Goal: Find specific page/section: Find specific page/section

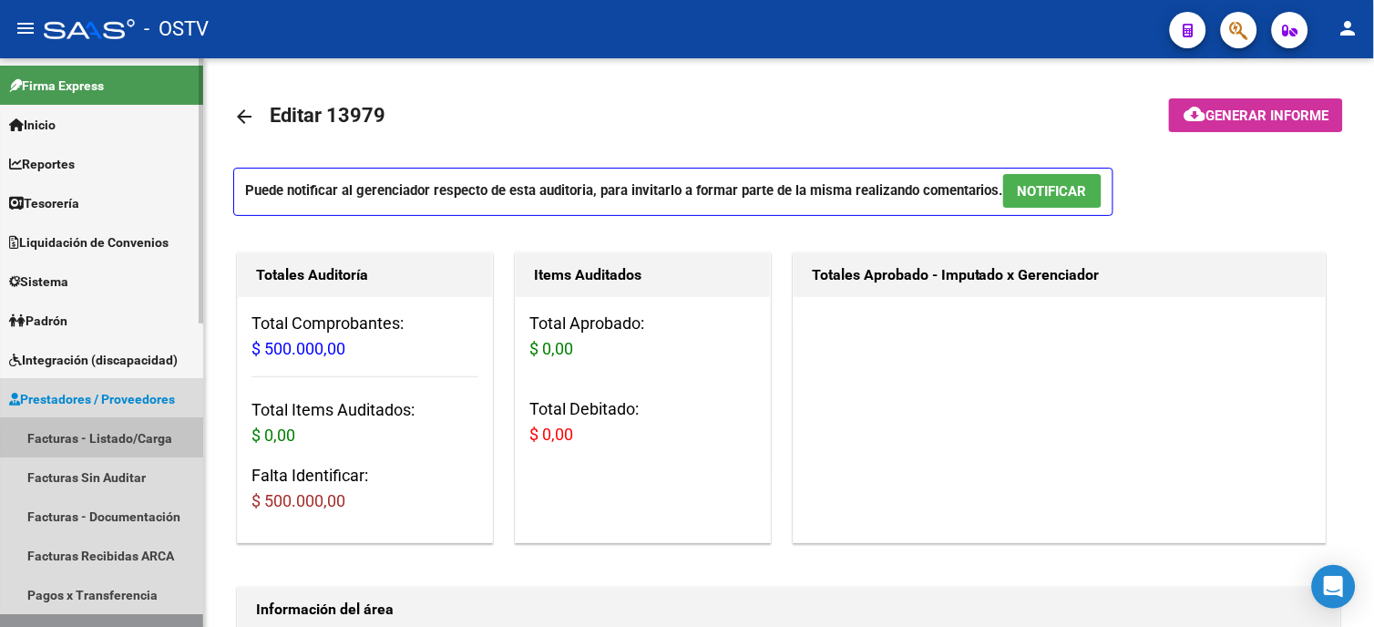
click at [138, 440] on link "Facturas - Listado/Carga" at bounding box center [101, 437] width 203 height 39
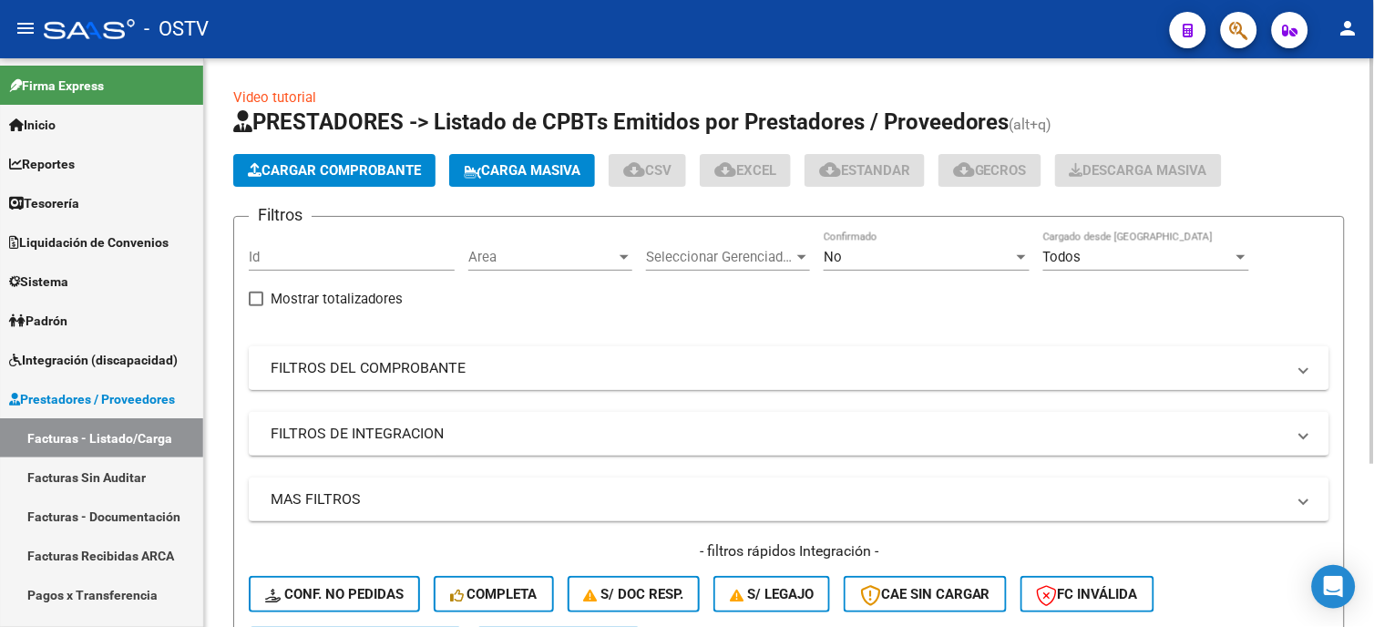
click at [372, 372] on mat-panel-title "FILTROS DEL COMPROBANTE" at bounding box center [778, 368] width 1015 height 20
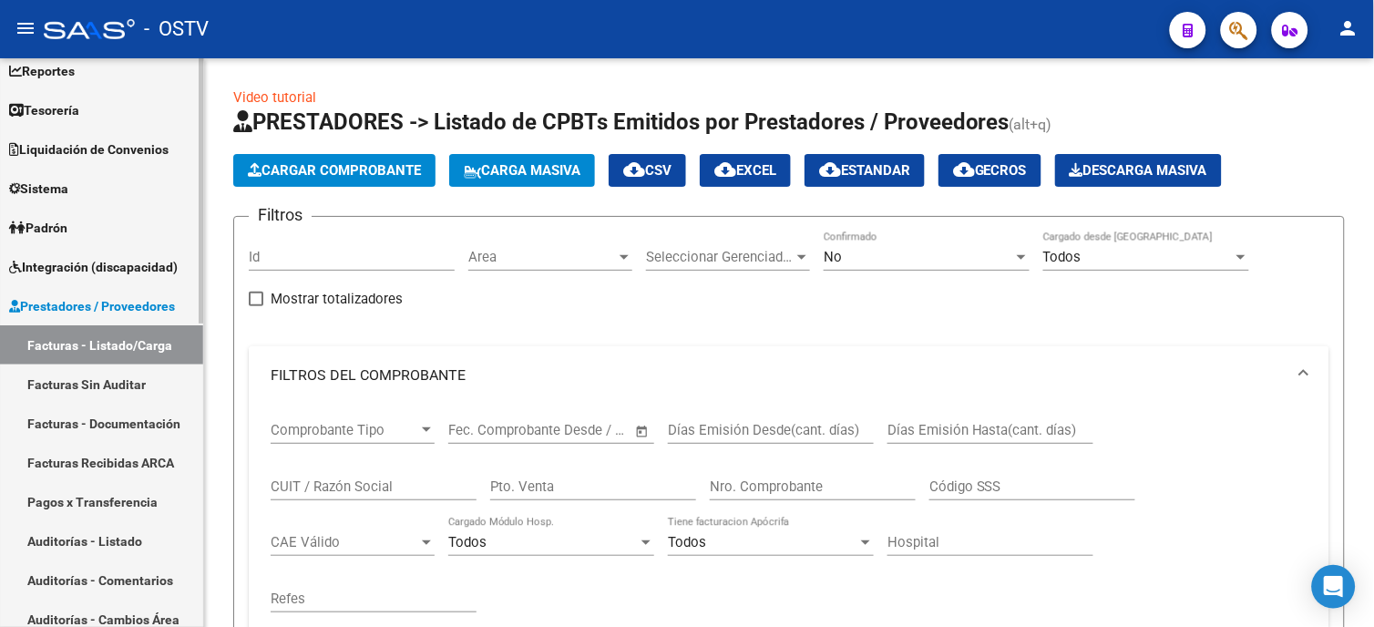
scroll to position [202, 0]
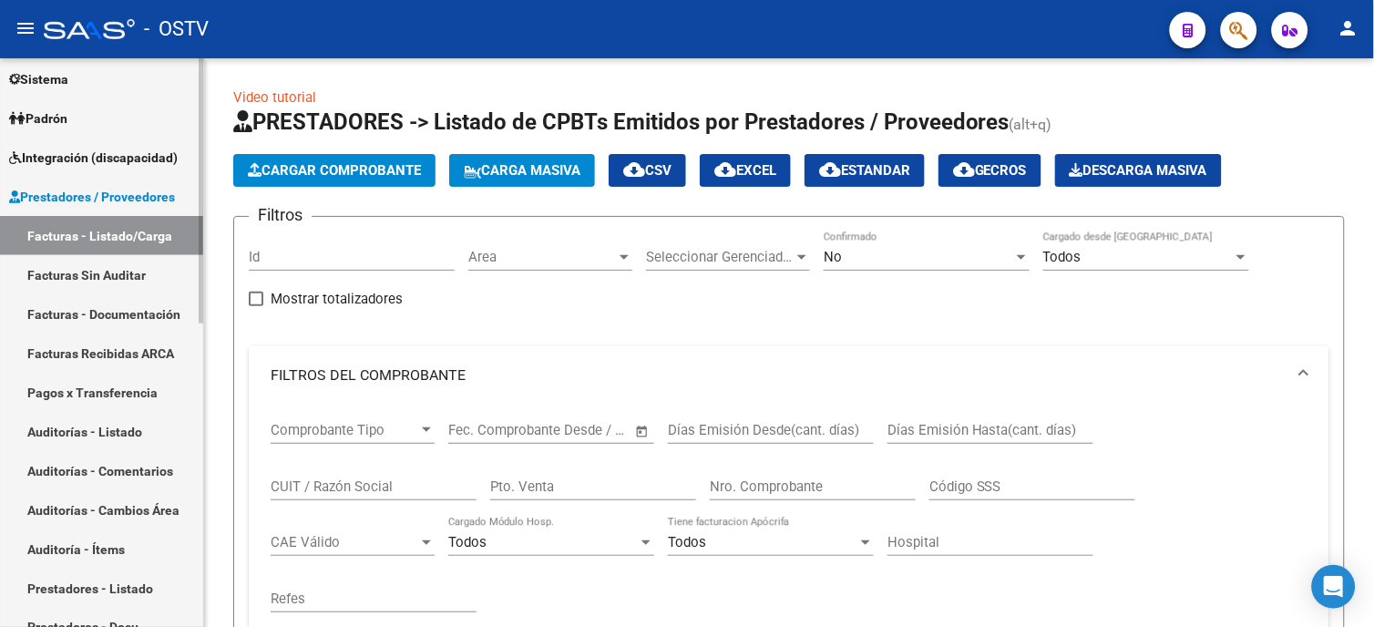
click at [110, 428] on link "Auditorías - Listado" at bounding box center [101, 431] width 203 height 39
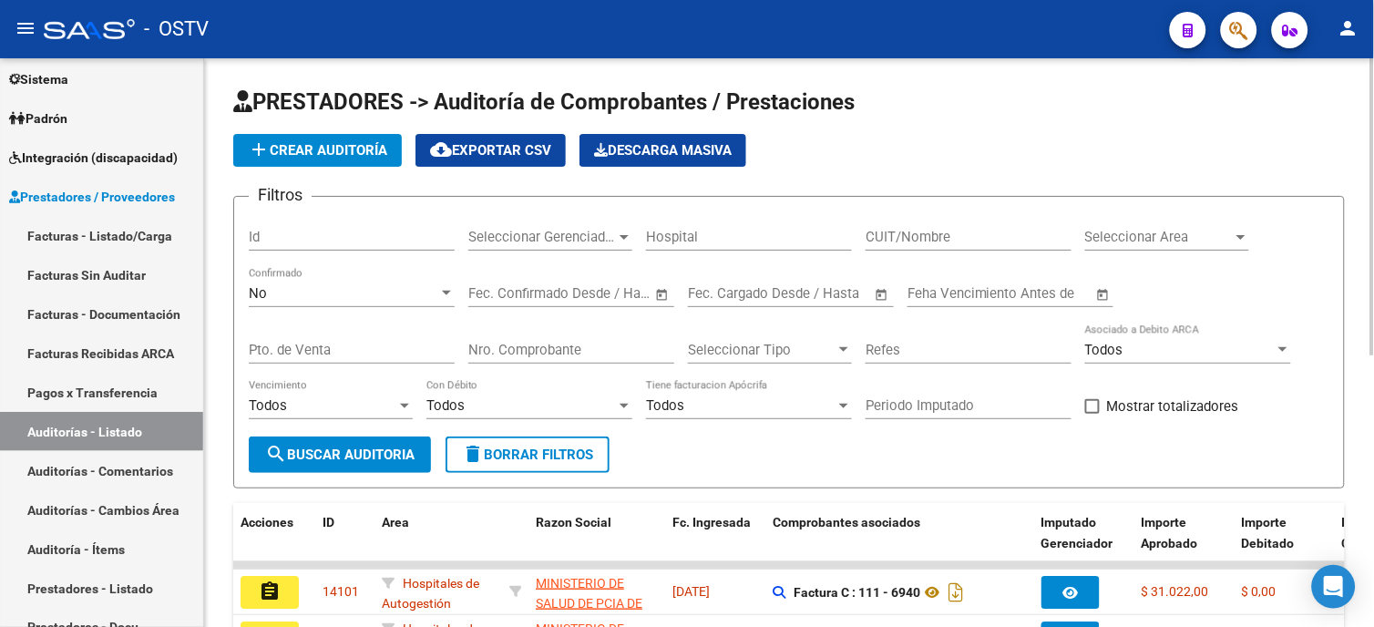
click at [944, 239] on input "CUIT/Nombre" at bounding box center [968, 237] width 206 height 16
type input "corporacion"
click at [370, 302] on div "No Confirmado" at bounding box center [352, 287] width 206 height 39
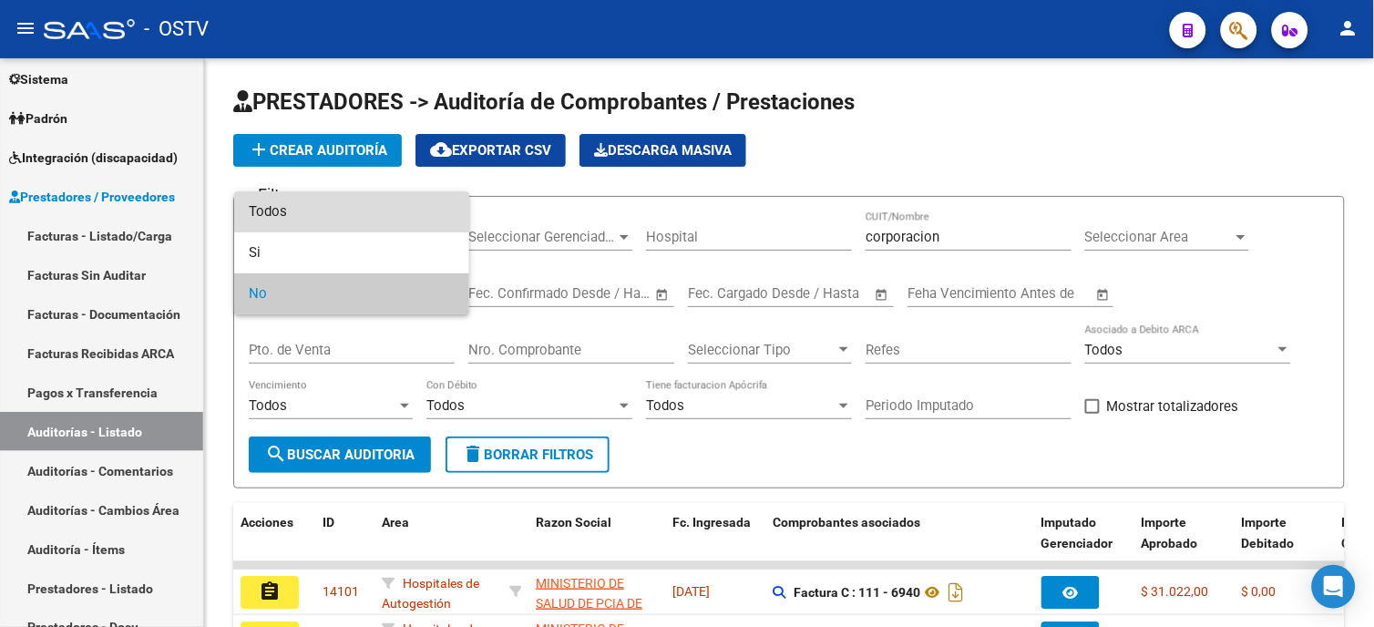
click at [367, 213] on span "Todos" at bounding box center [352, 211] width 206 height 41
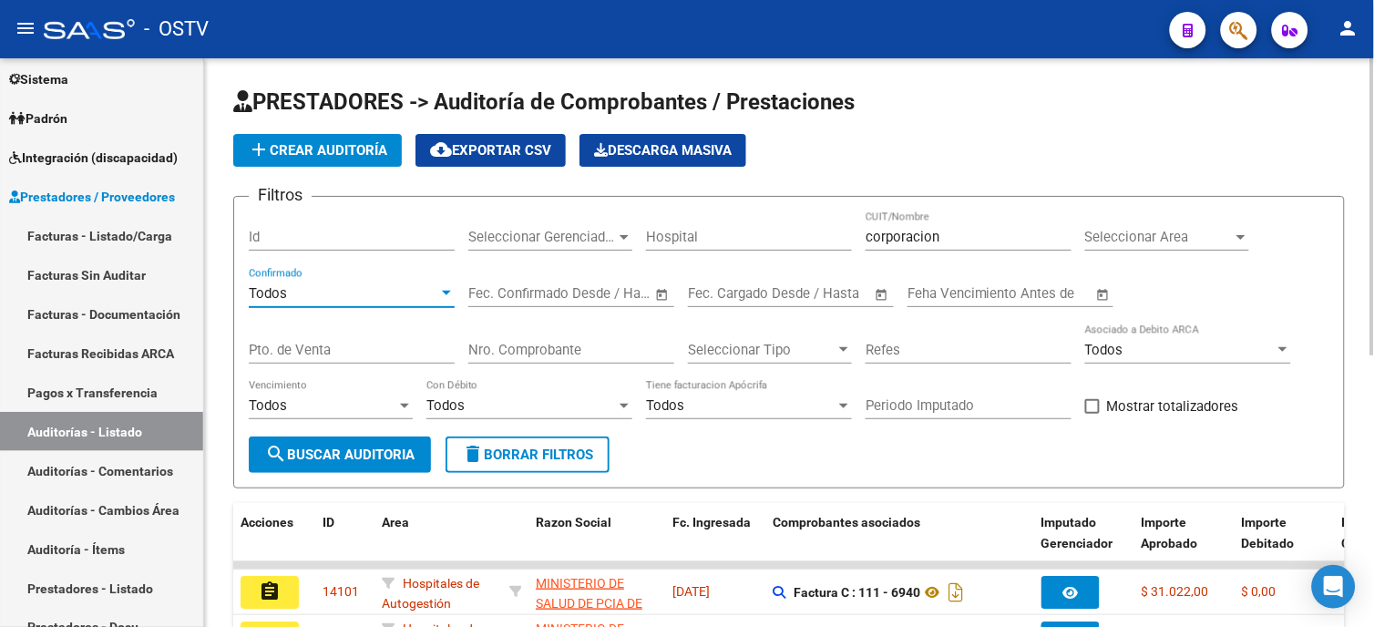
click at [362, 451] on span "search Buscar Auditoria" at bounding box center [339, 454] width 149 height 16
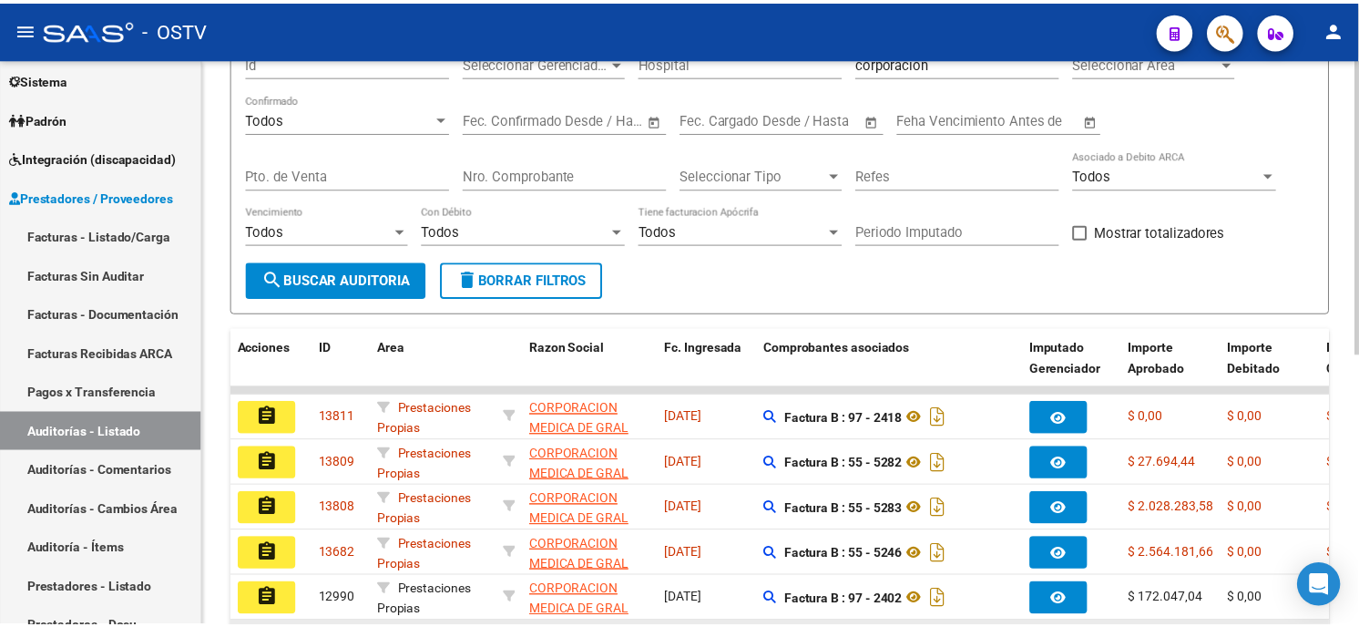
scroll to position [303, 0]
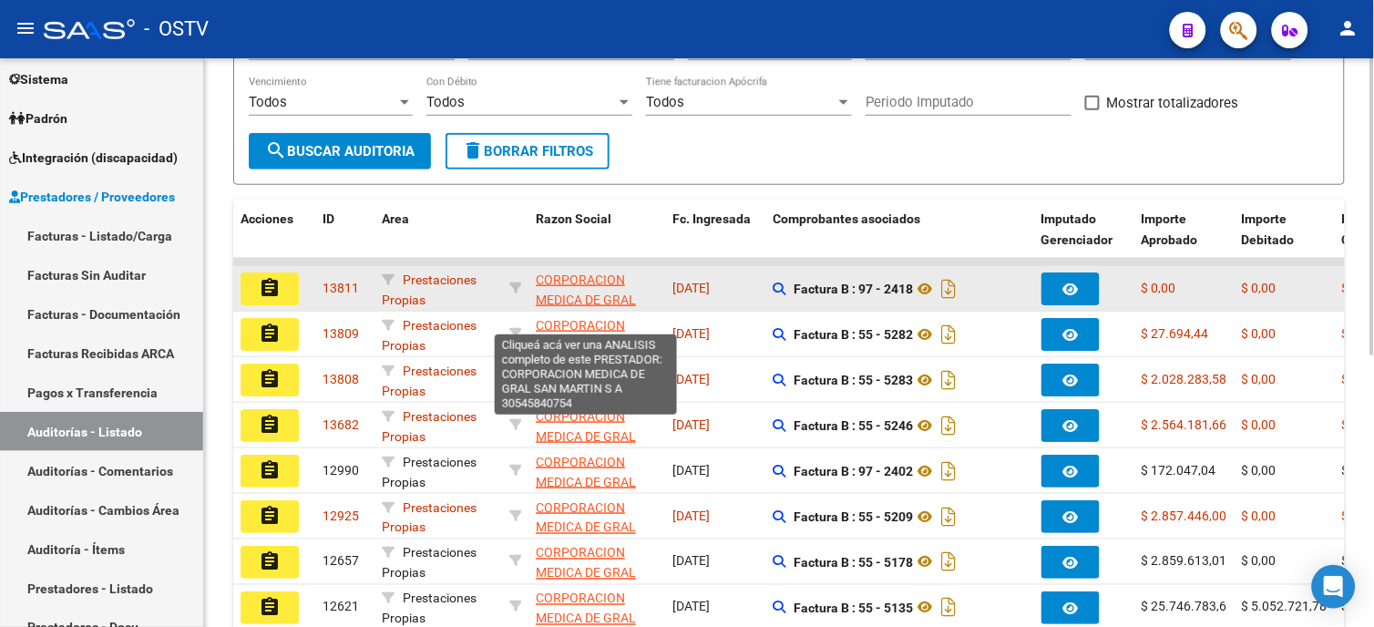
click at [580, 285] on span "CORPORACION MEDICA DE GRAL SAN MARTIN S A" at bounding box center [586, 300] width 100 height 56
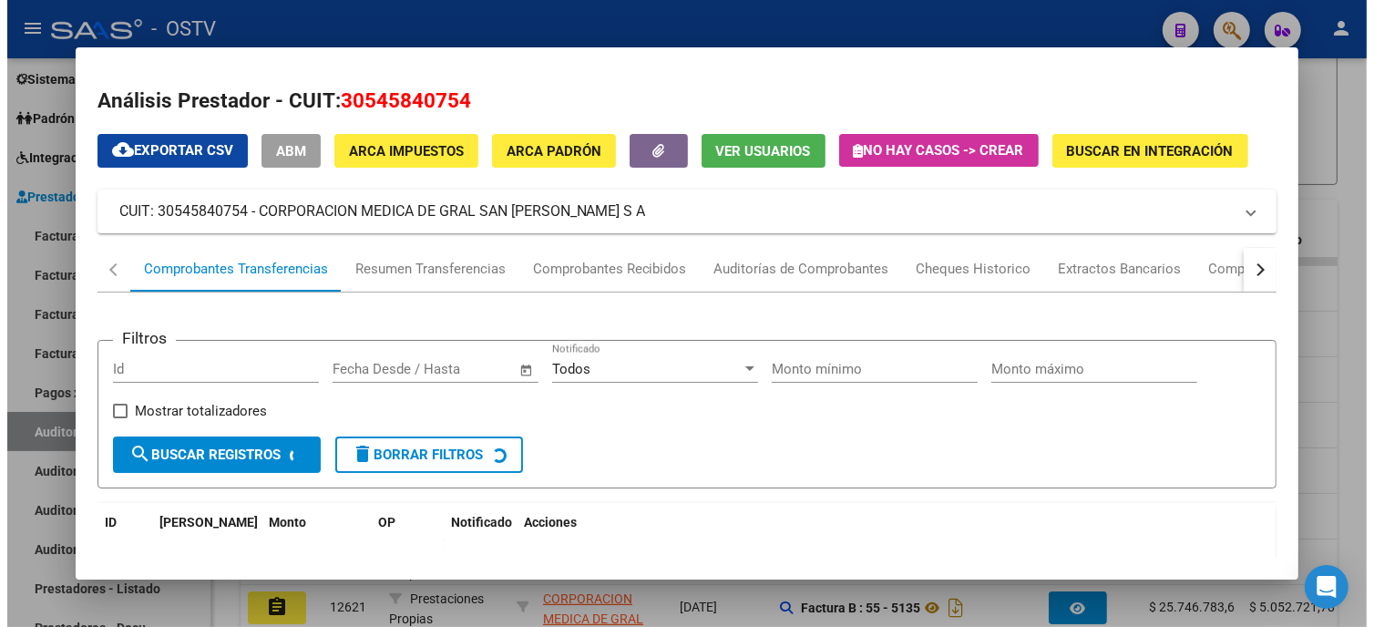
scroll to position [87, 0]
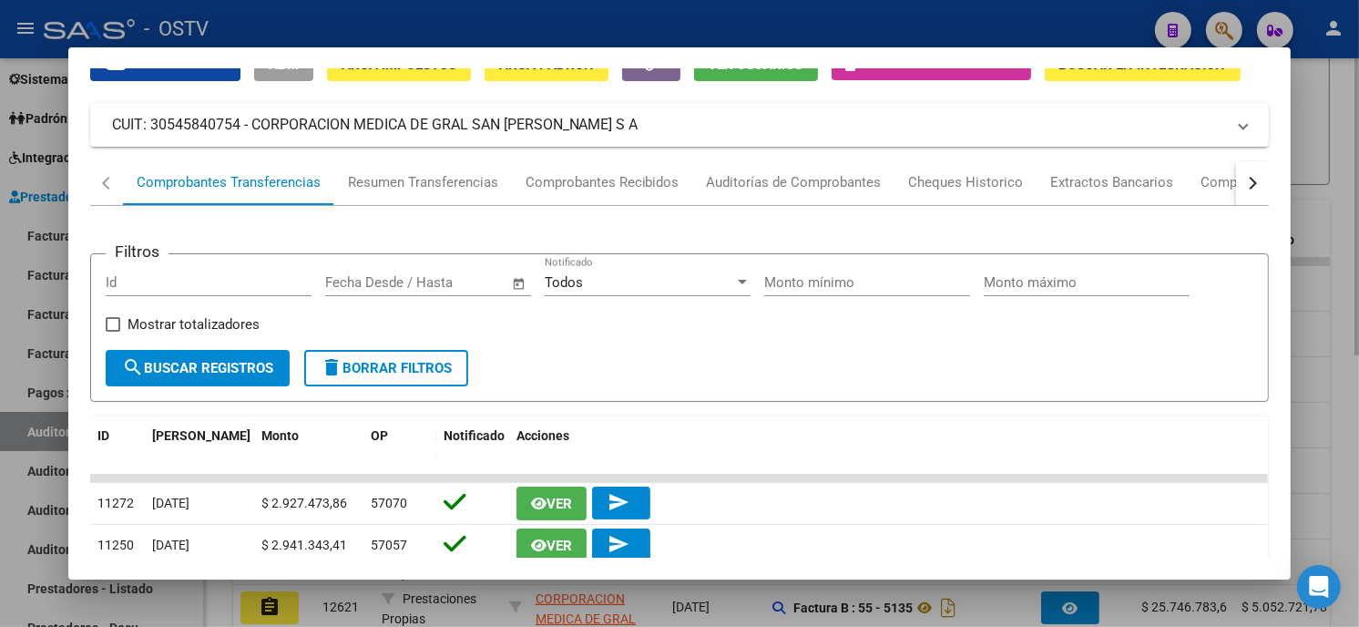
click at [1350, 165] on div at bounding box center [679, 313] width 1359 height 627
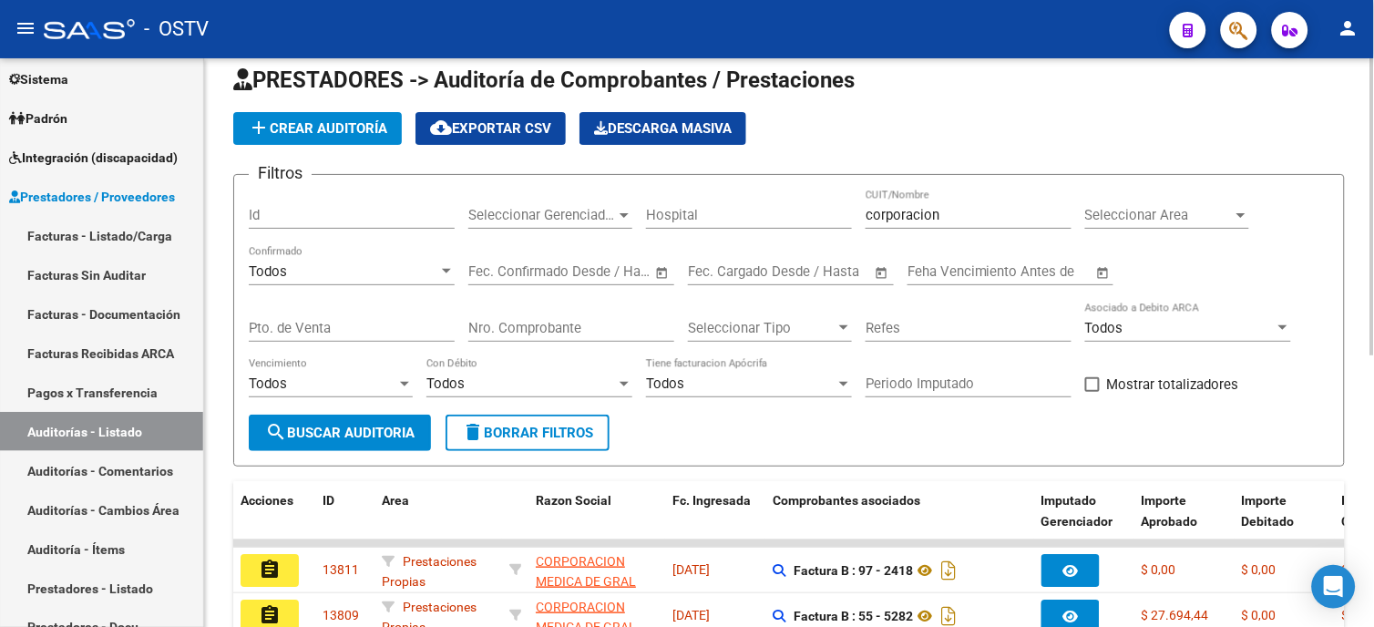
scroll to position [0, 0]
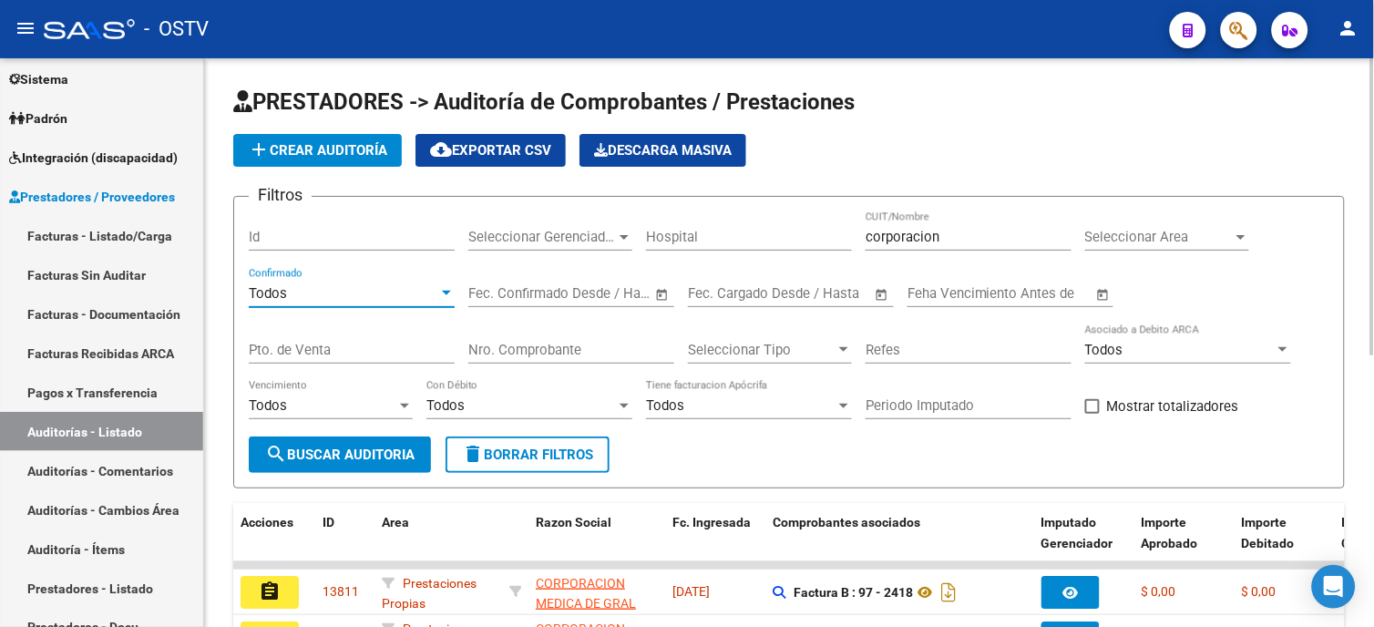
click at [376, 290] on div "Todos" at bounding box center [343, 293] width 189 height 16
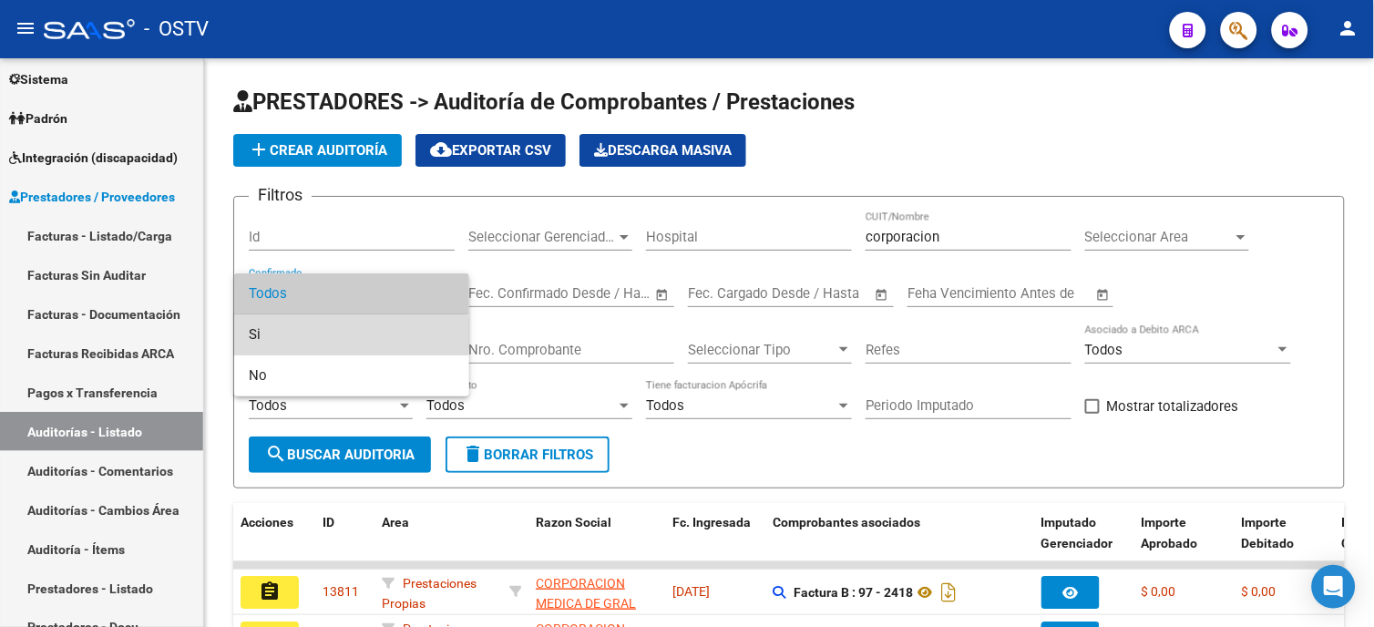
click at [302, 334] on span "Si" at bounding box center [352, 334] width 206 height 41
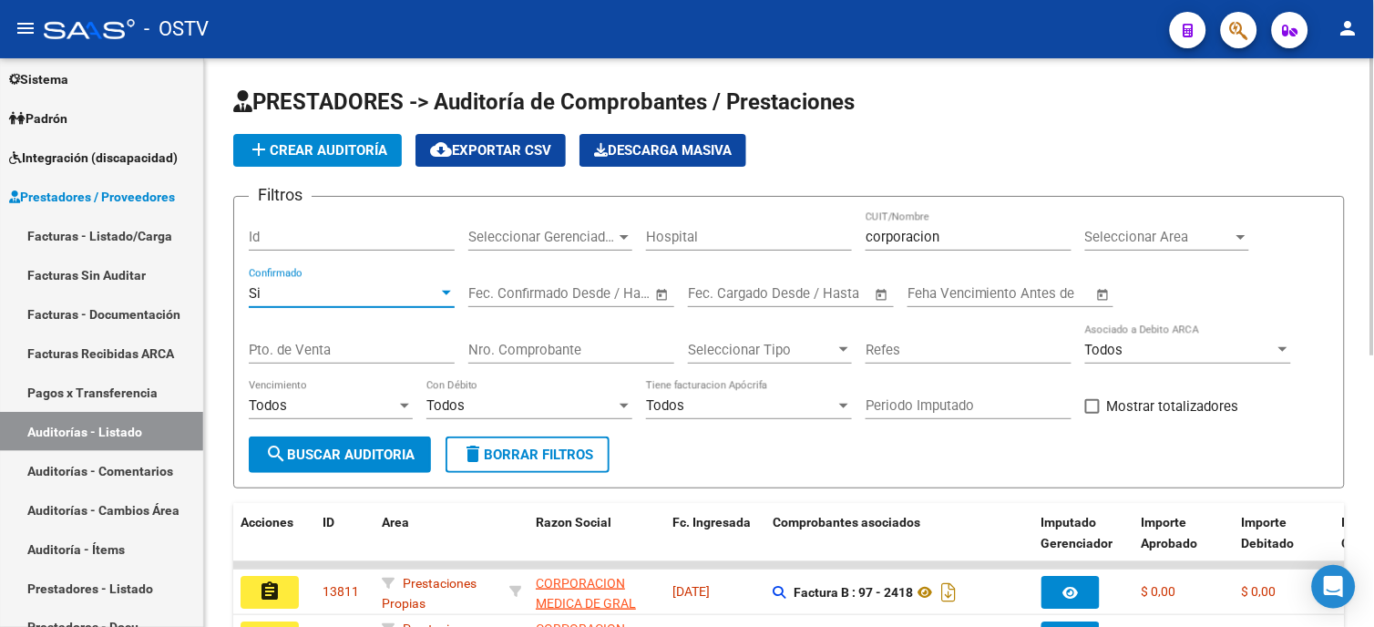
click at [386, 450] on span "search Buscar Auditoria" at bounding box center [339, 454] width 149 height 16
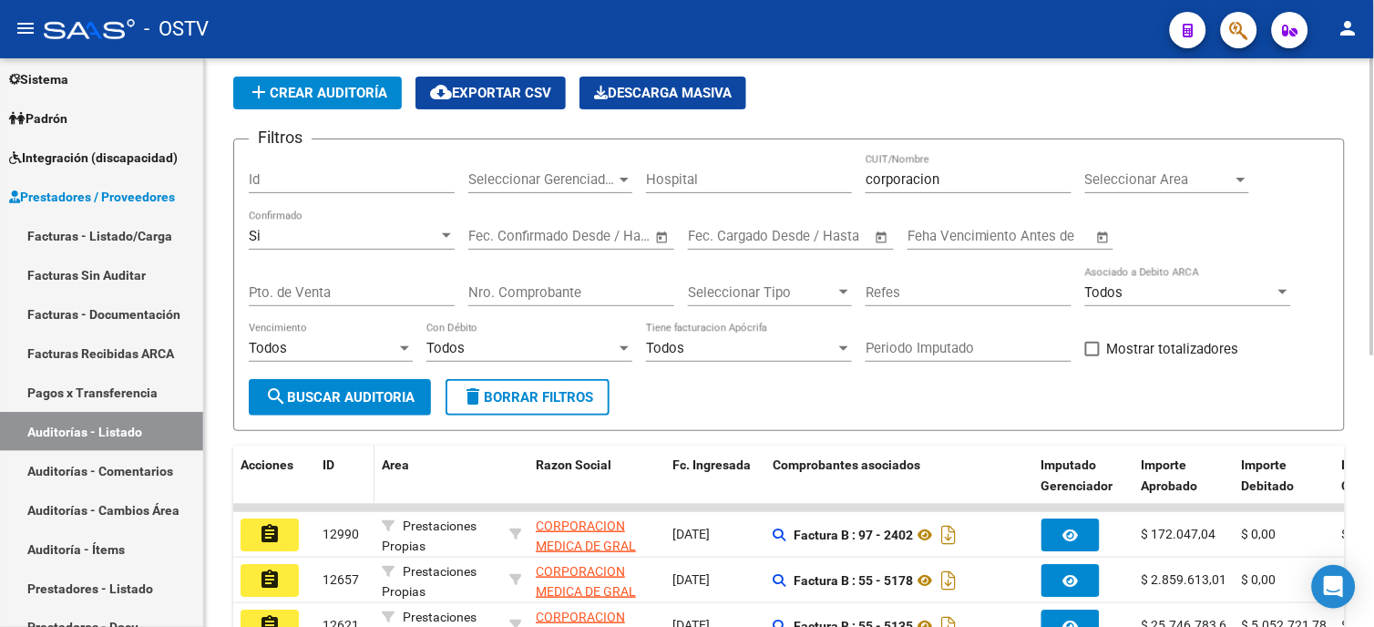
scroll to position [101, 0]
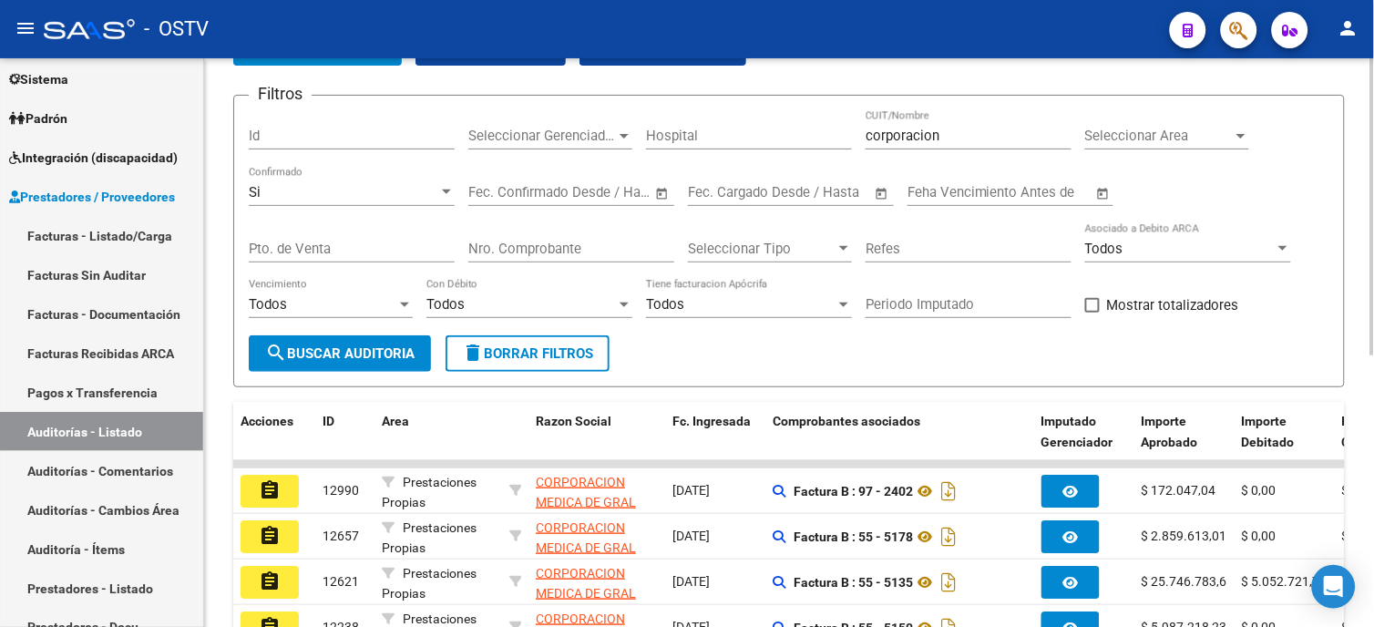
click at [346, 192] on div "Si" at bounding box center [343, 192] width 189 height 16
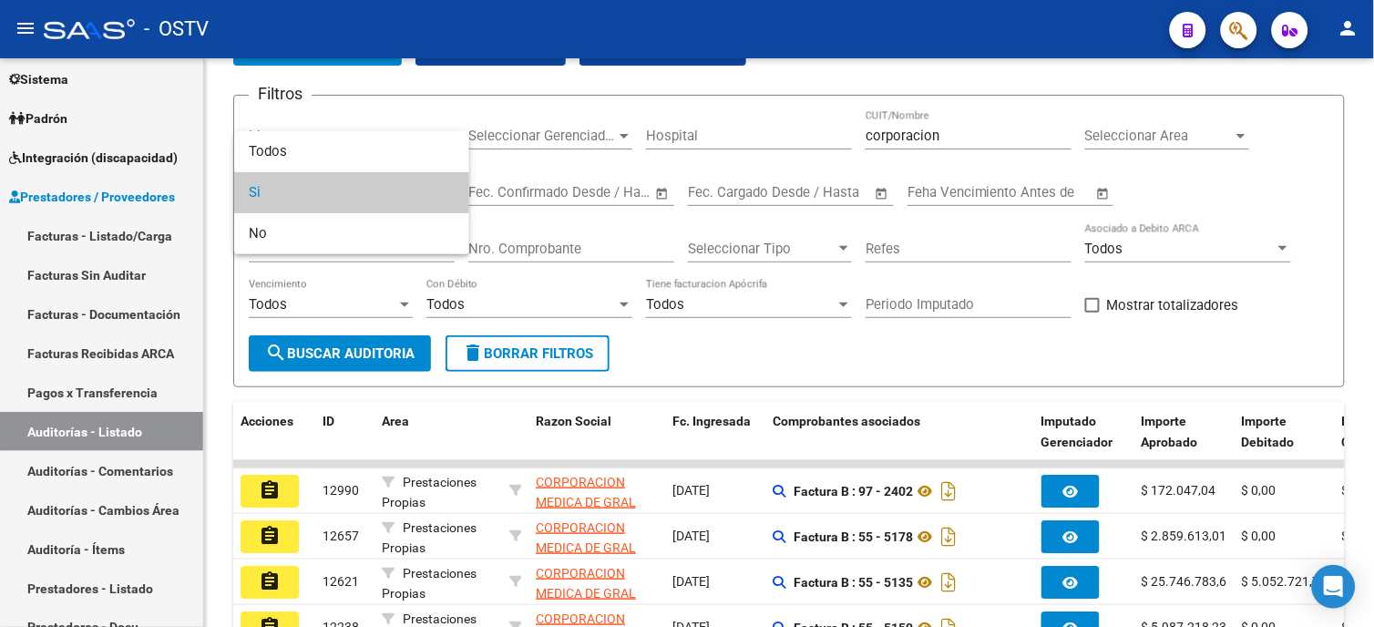
click at [278, 484] on div at bounding box center [687, 313] width 1374 height 627
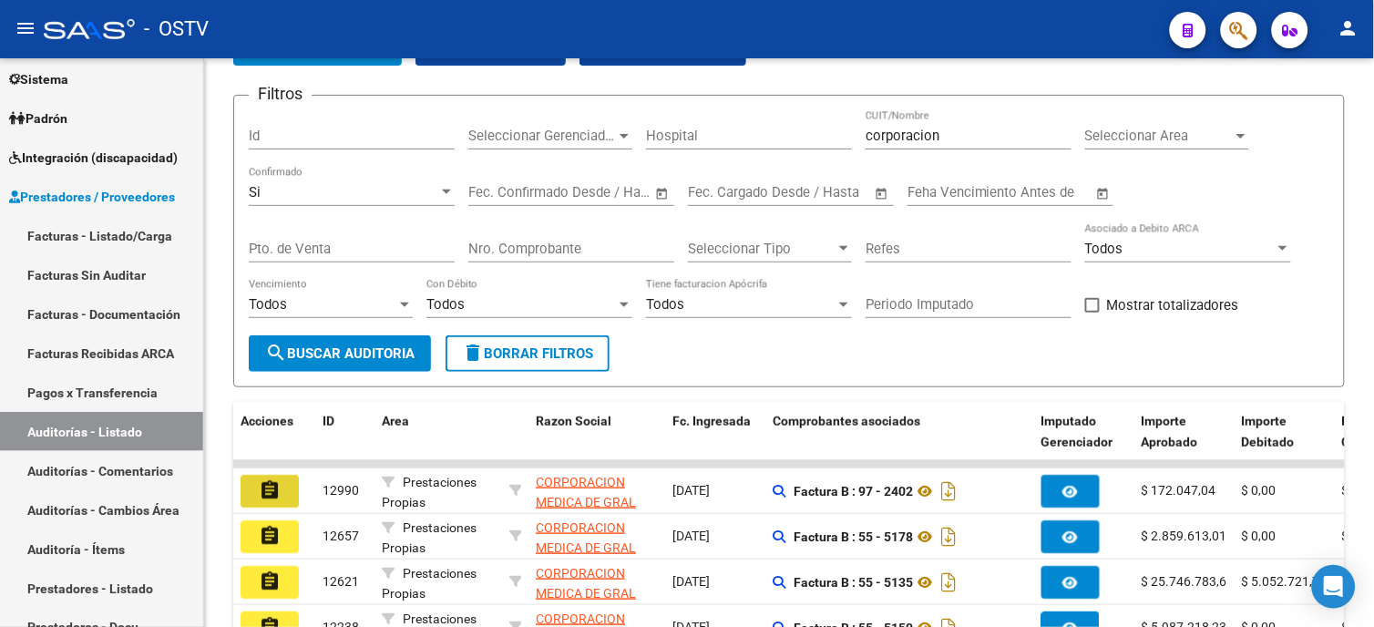
click at [278, 484] on mat-icon "assignment" at bounding box center [270, 490] width 22 height 22
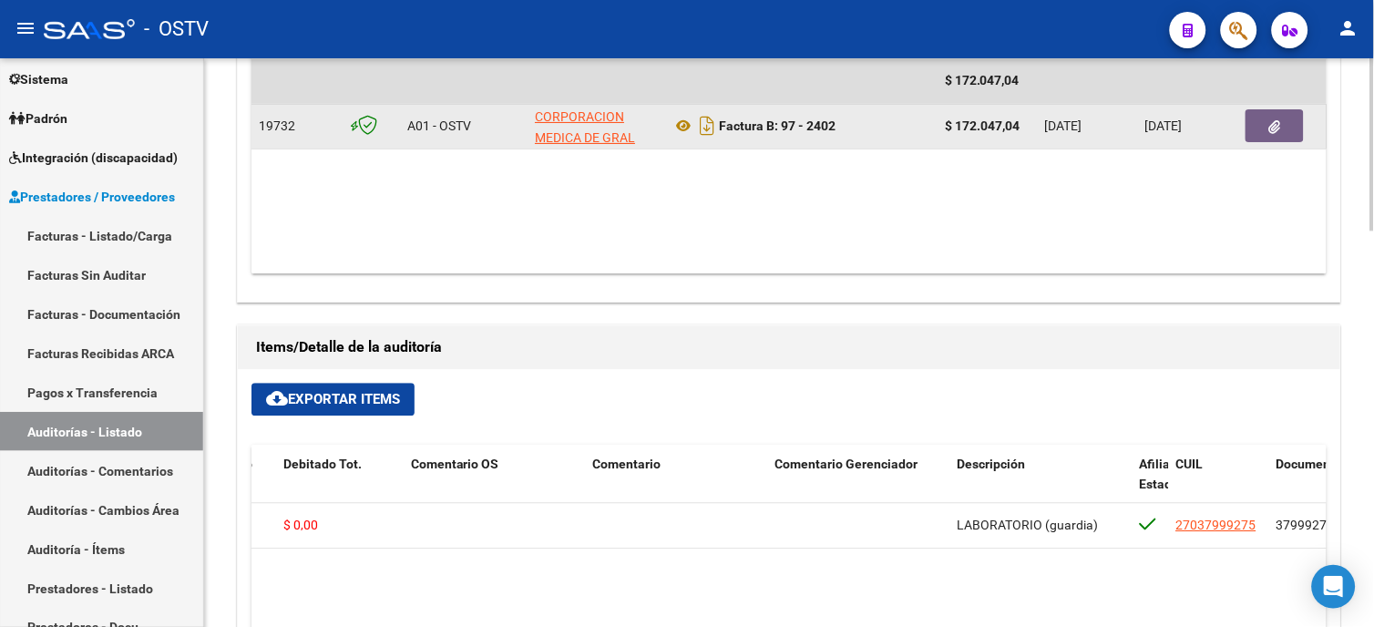
scroll to position [608, 0]
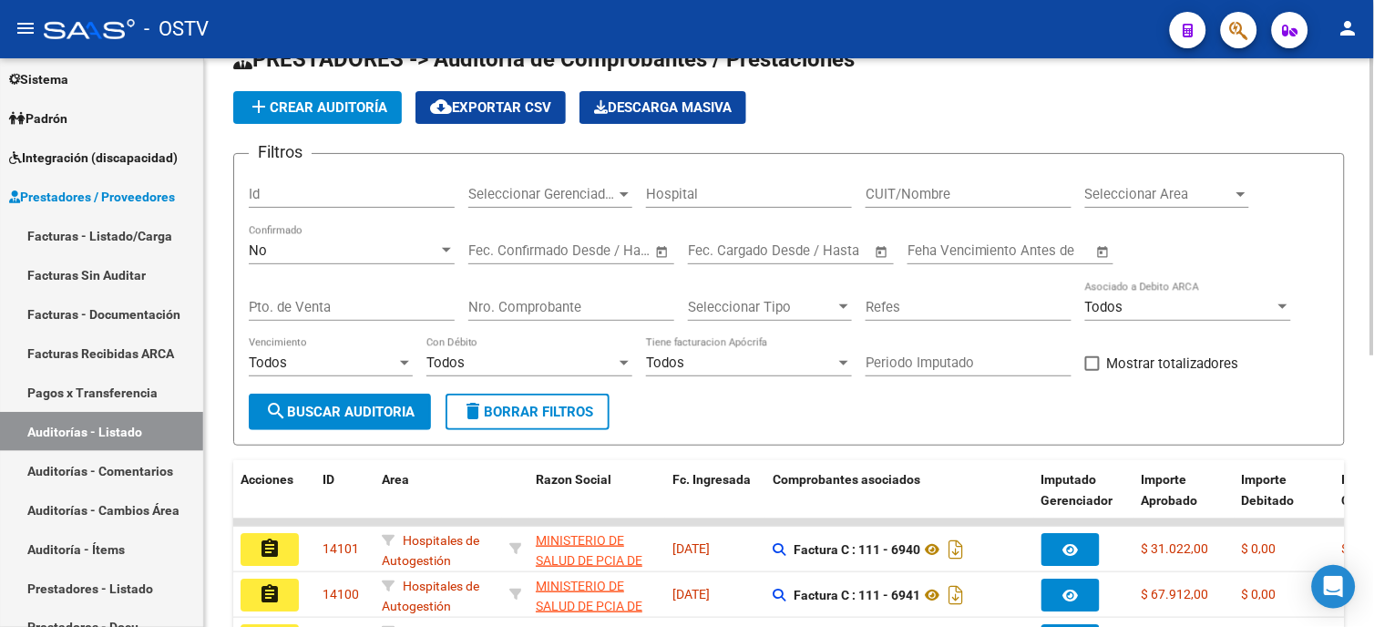
scroll to position [523, 0]
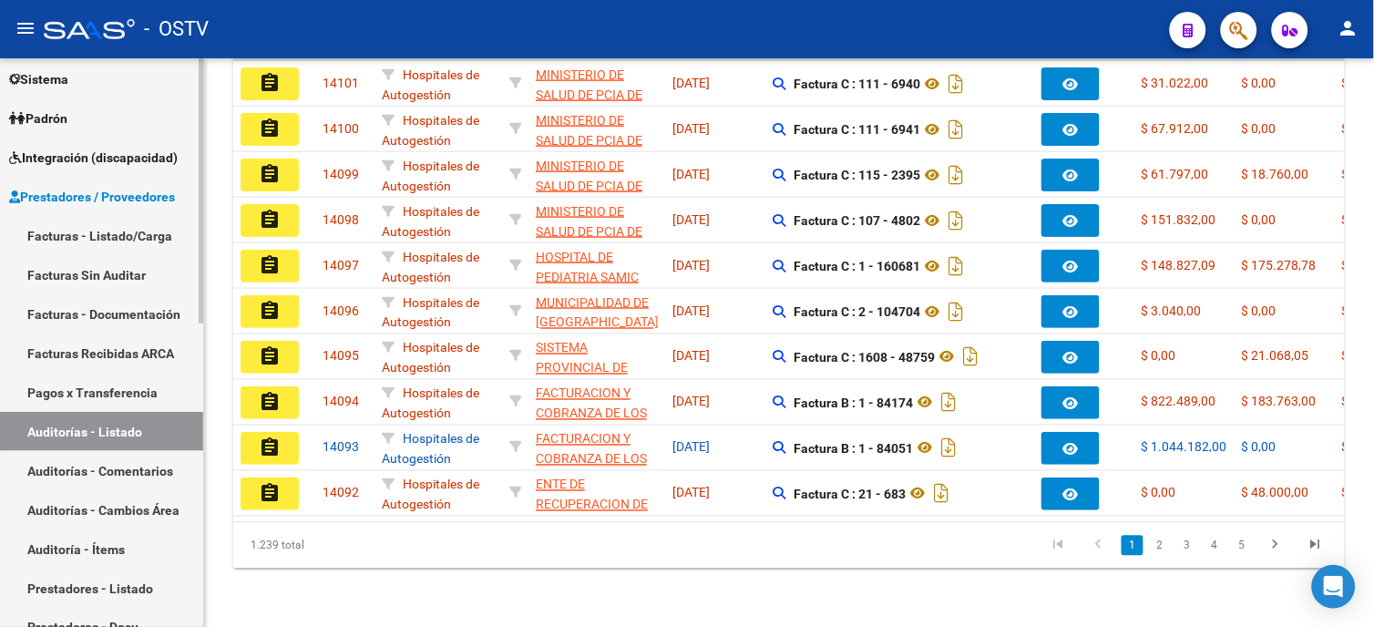
click at [103, 423] on link "Auditorías - Listado" at bounding box center [101, 431] width 203 height 39
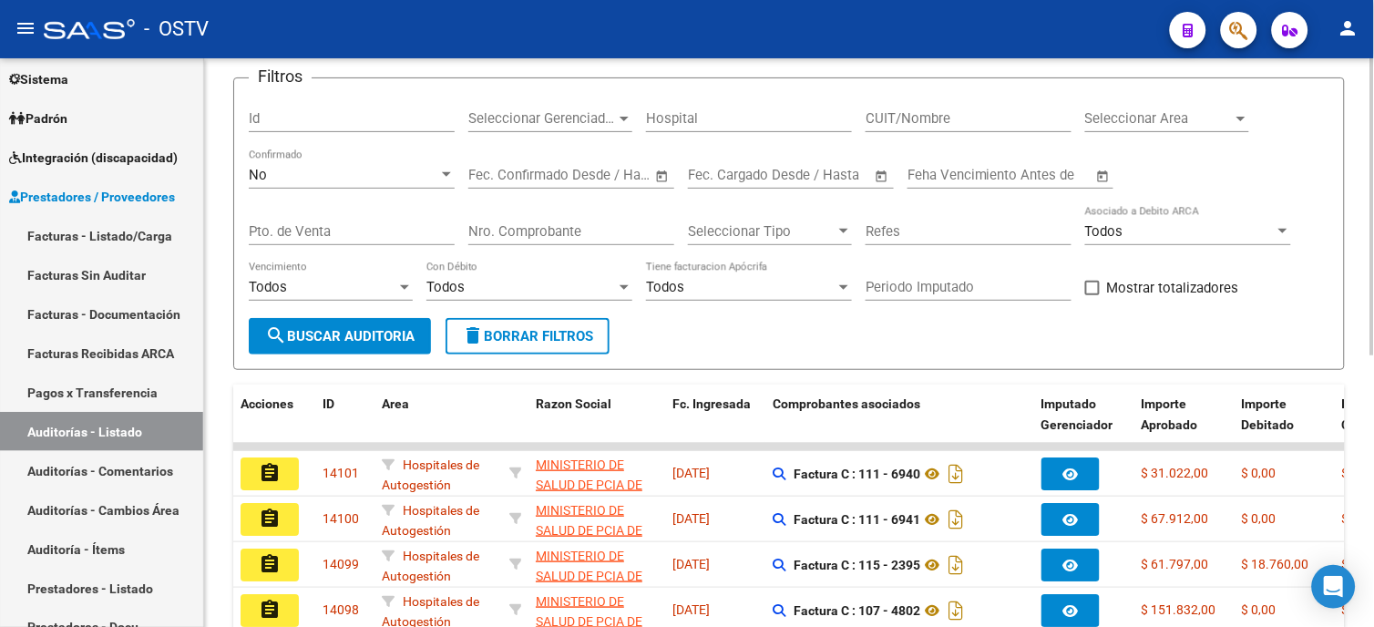
scroll to position [0, 0]
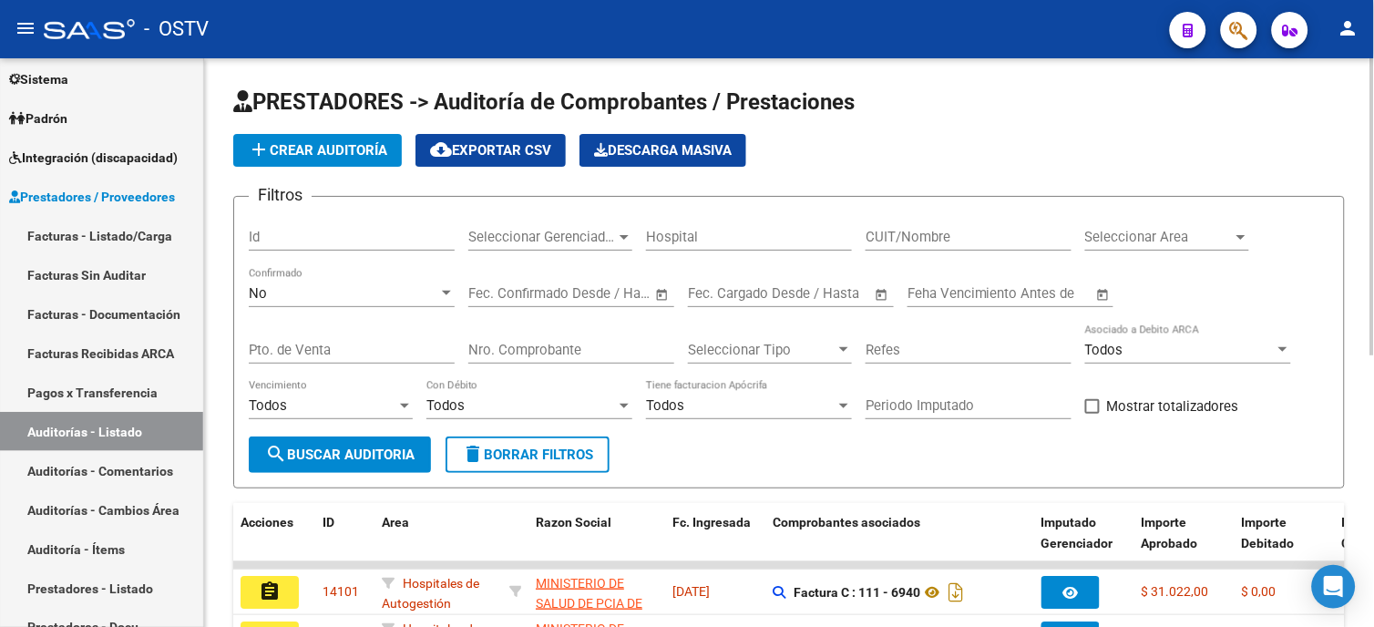
click at [578, 347] on input "Nro. Comprobante" at bounding box center [571, 350] width 206 height 16
type input "5246"
click at [297, 288] on div "No" at bounding box center [343, 293] width 189 height 16
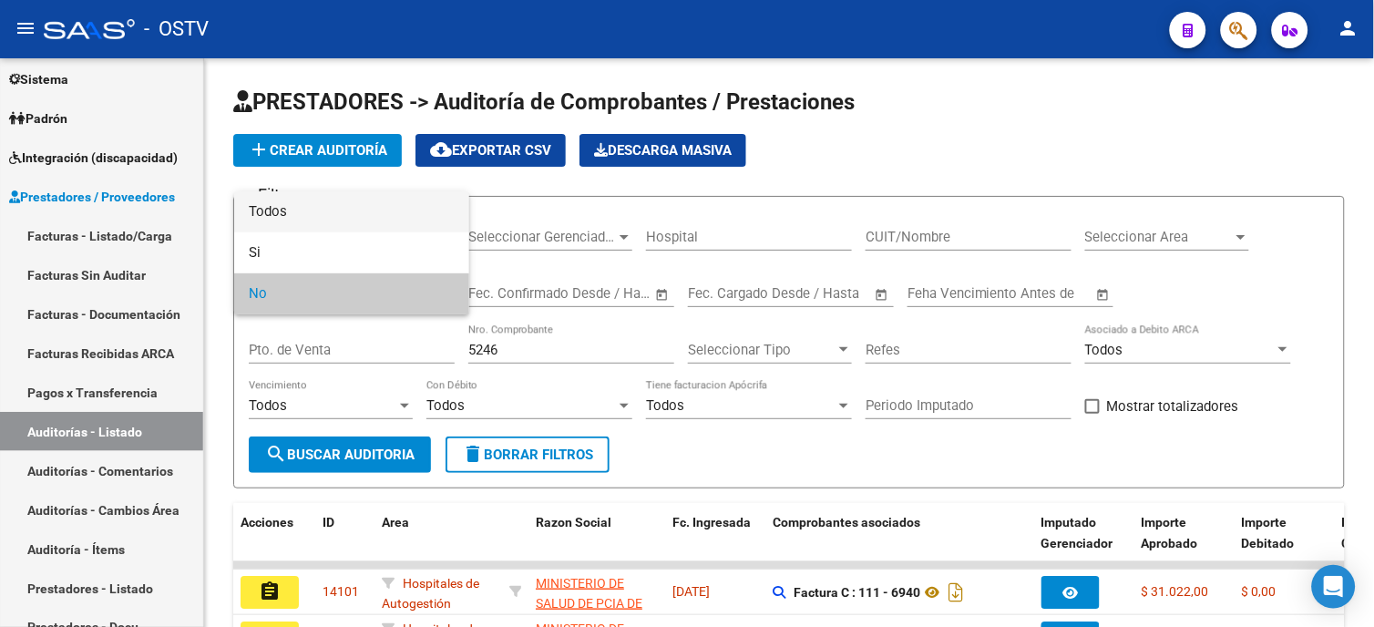
click at [314, 203] on span "Todos" at bounding box center [352, 211] width 206 height 41
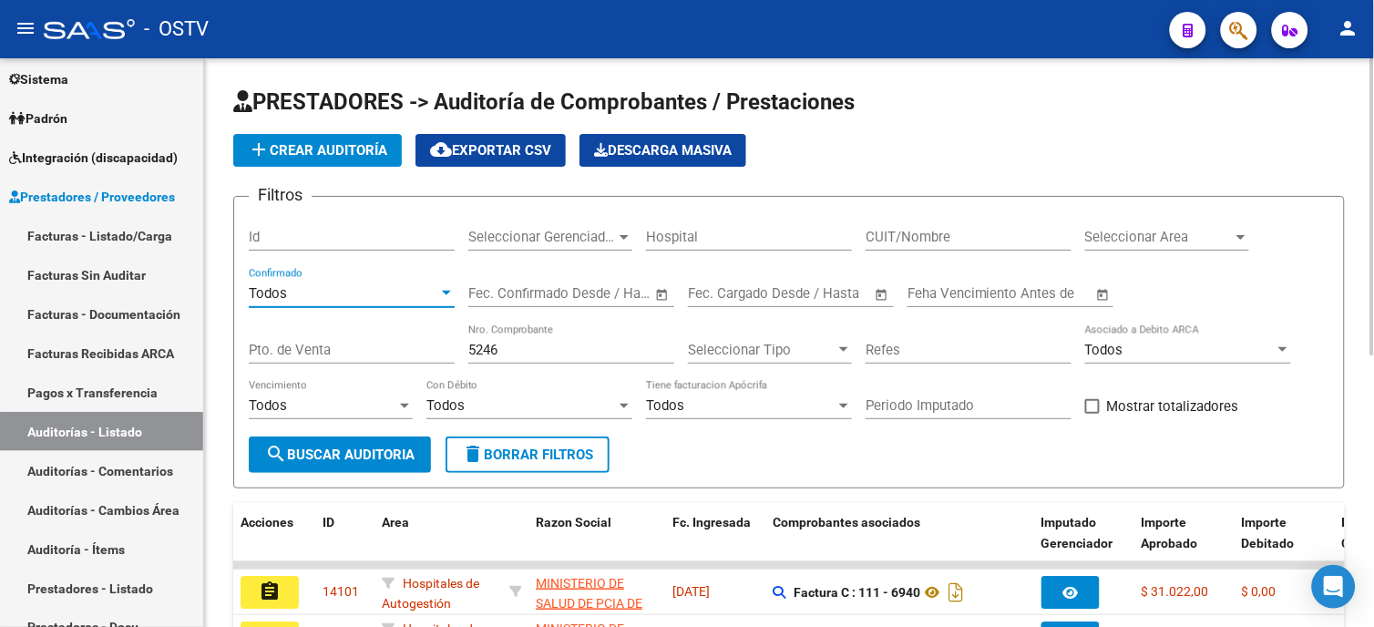
click at [372, 466] on button "search Buscar Auditoria" at bounding box center [340, 454] width 182 height 36
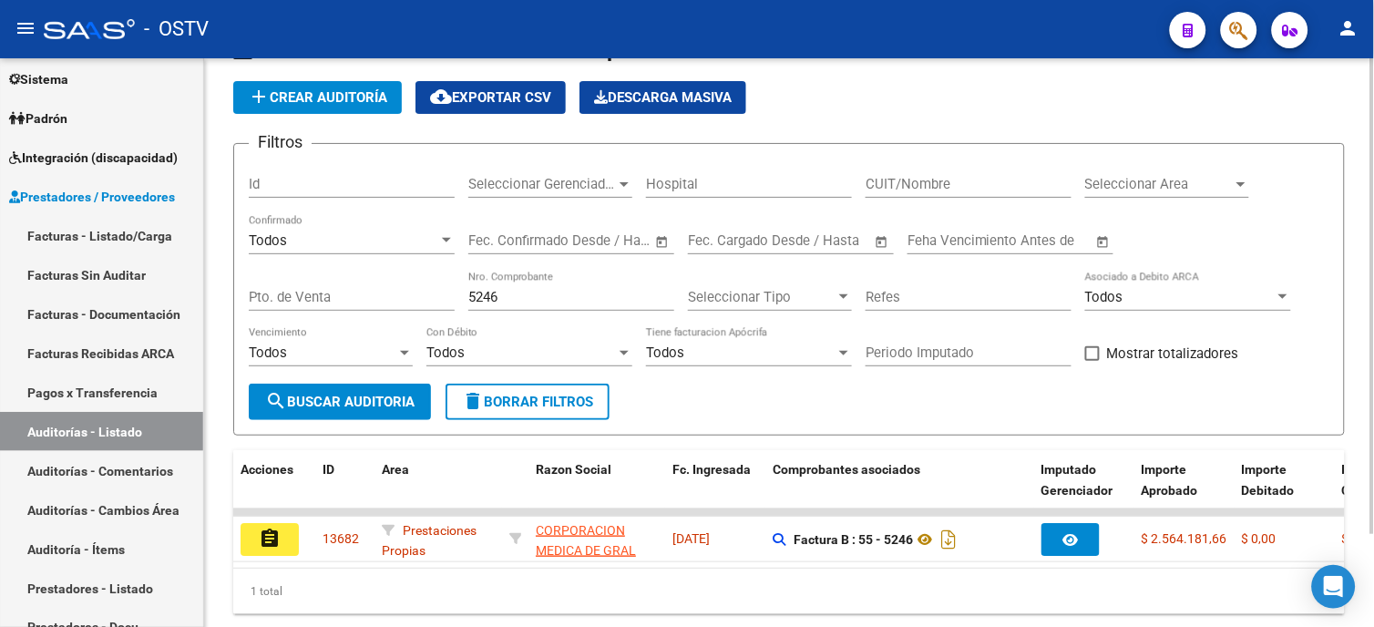
scroll to position [101, 0]
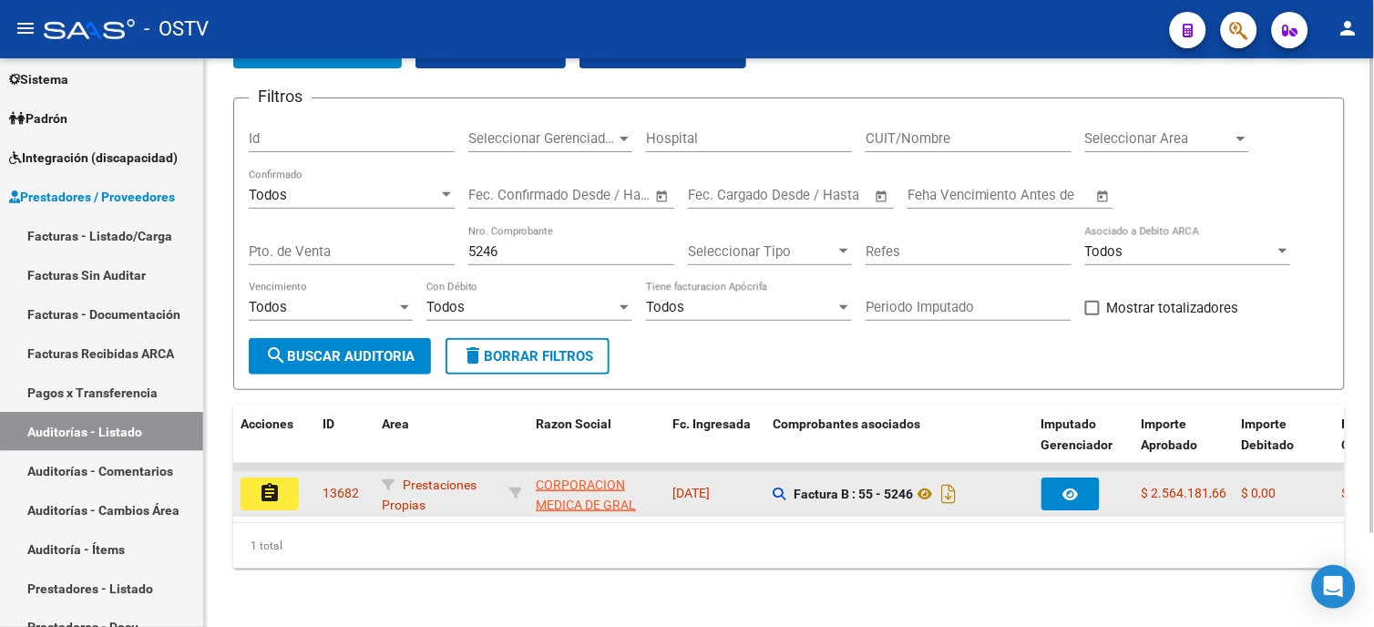
click at [279, 490] on mat-icon "assignment" at bounding box center [270, 493] width 22 height 22
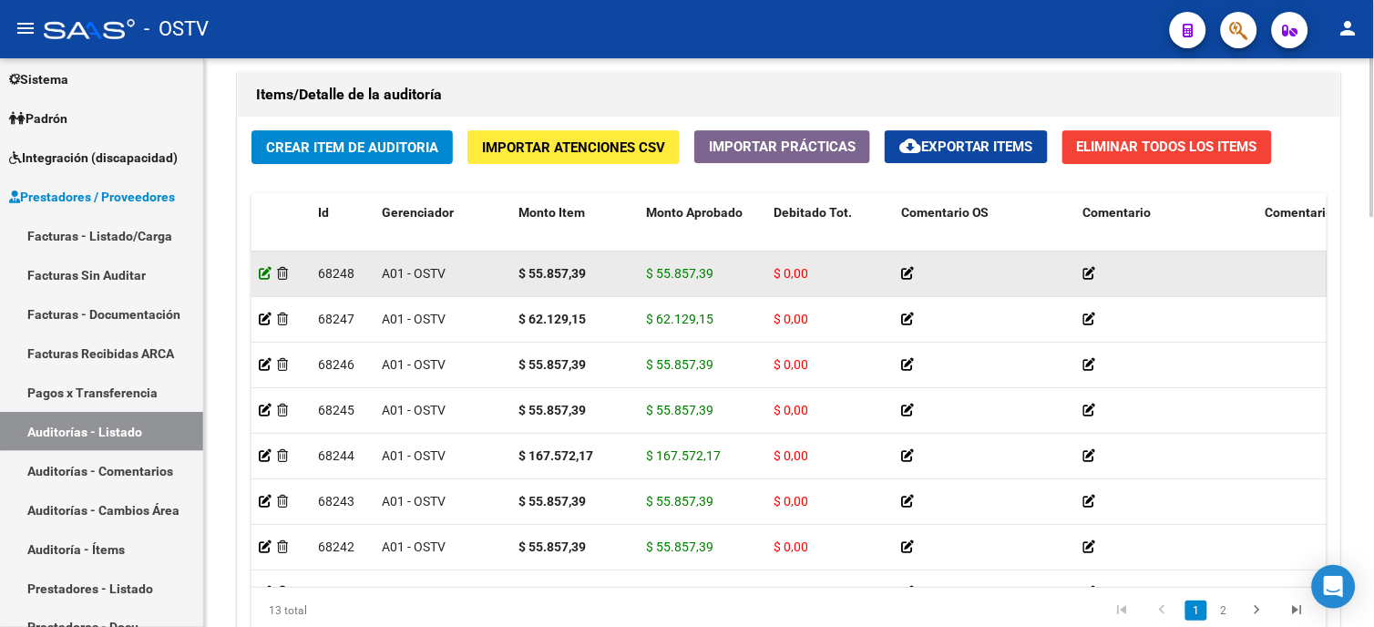
click at [260, 275] on icon at bounding box center [265, 273] width 13 height 13
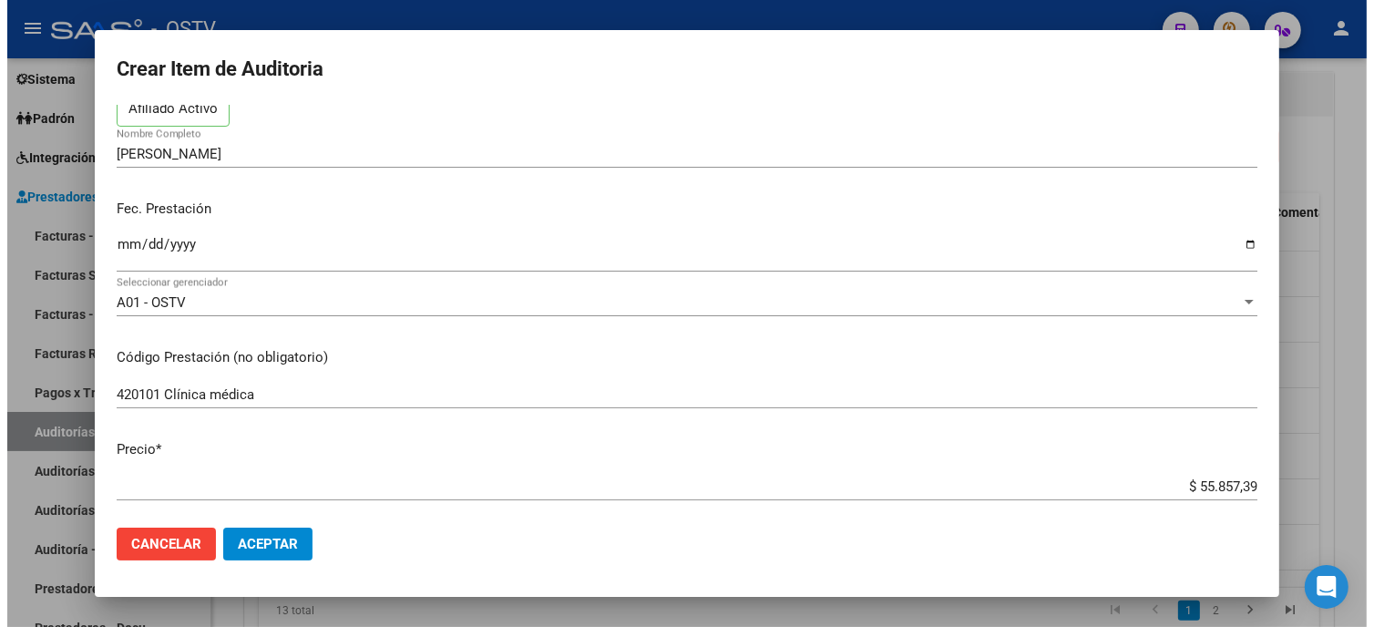
scroll to position [101, 0]
